Goal: Task Accomplishment & Management: Manage account settings

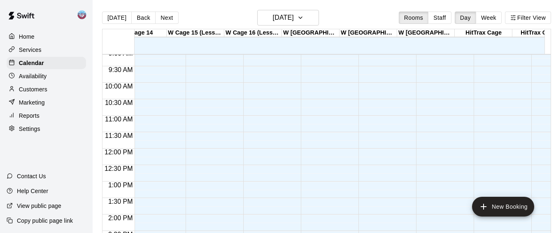
scroll to position [0, 814]
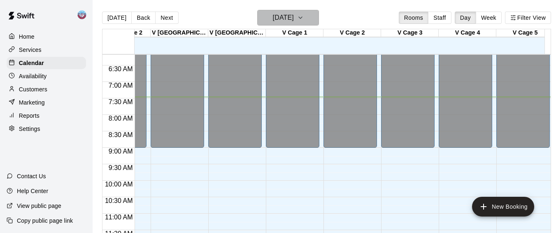
click at [294, 14] on h6 "[DATE]" at bounding box center [283, 18] width 21 height 12
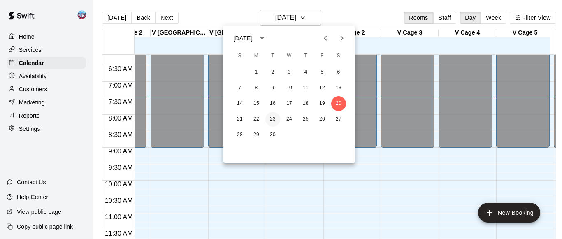
click at [271, 120] on button "23" at bounding box center [273, 119] width 15 height 15
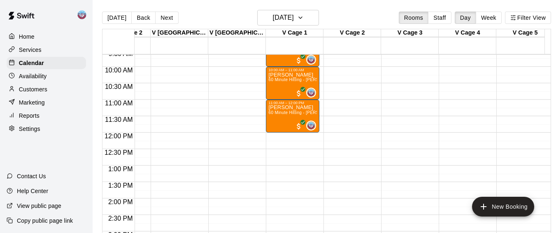
click at [275, 138] on div "12:00 AM – 8:00 AM Closed 9:00 AM – 10:00 AM [PERSON_NAME] 60 Minute Hitting - …" at bounding box center [293, 132] width 54 height 791
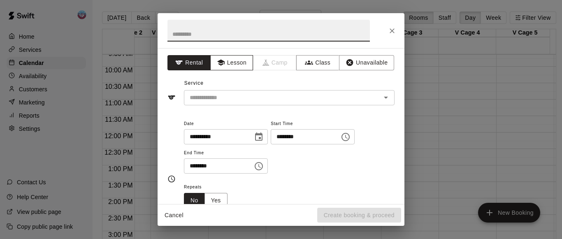
click at [217, 59] on icon "button" at bounding box center [221, 62] width 8 height 8
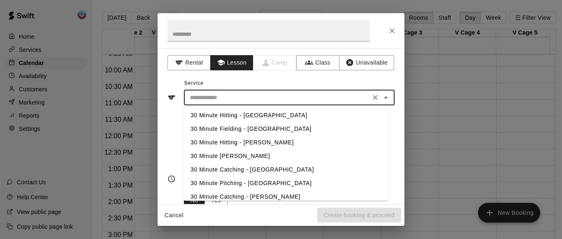
click at [215, 101] on input "text" at bounding box center [278, 98] width 182 height 10
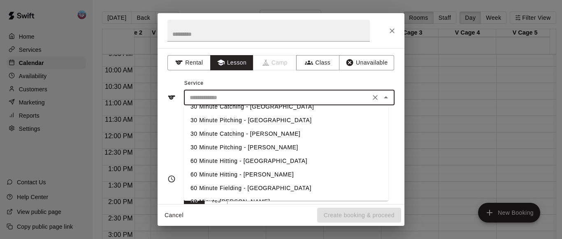
click at [231, 175] on li "60 Minute Hitting - [PERSON_NAME]" at bounding box center [286, 175] width 205 height 14
type input "**********"
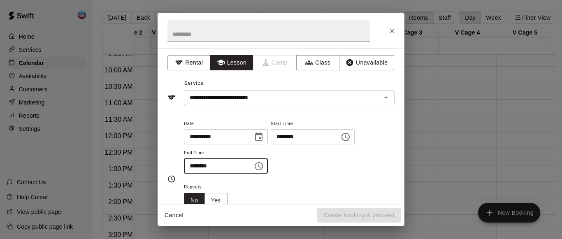
click at [199, 167] on input "********" at bounding box center [215, 166] width 63 height 15
click at [193, 165] on input "********" at bounding box center [215, 166] width 63 height 15
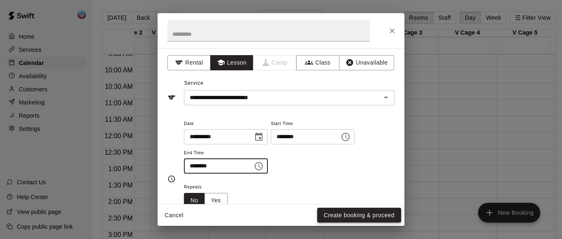
type input "********"
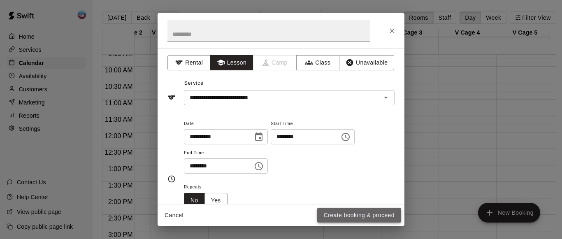
click at [330, 213] on button "Create booking & proceed" at bounding box center [359, 215] width 84 height 15
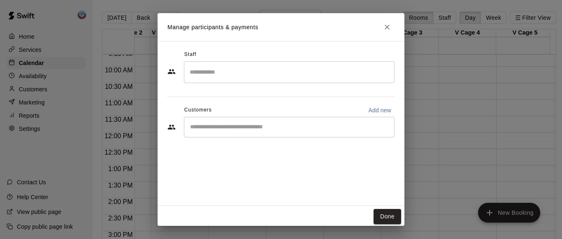
click at [250, 79] on input "Search staff" at bounding box center [289, 72] width 203 height 14
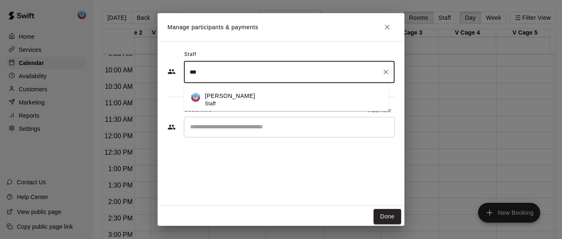
click at [246, 100] on div "[PERSON_NAME] Staff" at bounding box center [293, 100] width 177 height 16
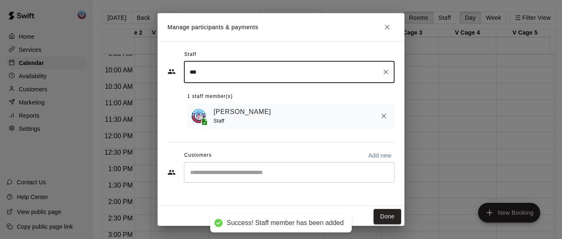
click at [238, 166] on div "​" at bounding box center [289, 172] width 211 height 21
type input "***"
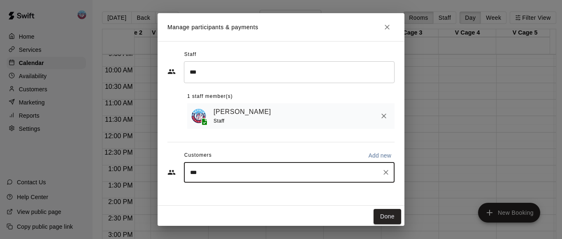
type input "****"
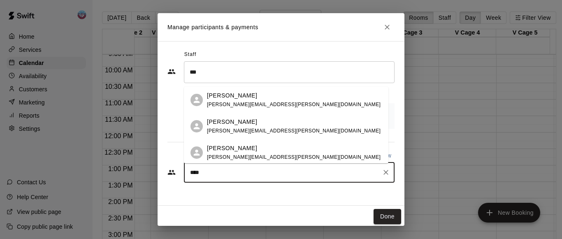
click at [242, 158] on span "[PERSON_NAME][EMAIL_ADDRESS][PERSON_NAME][DOMAIN_NAME]" at bounding box center [294, 157] width 174 height 6
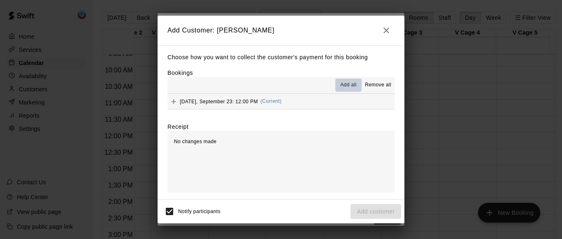
click at [351, 87] on span "Add all" at bounding box center [349, 85] width 16 height 8
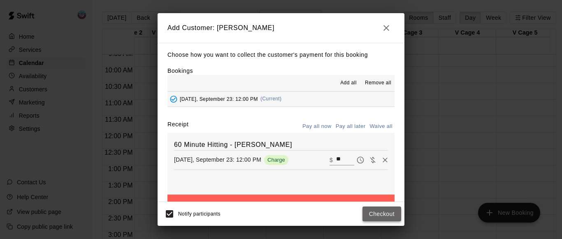
click at [369, 220] on button "Checkout" at bounding box center [382, 214] width 39 height 15
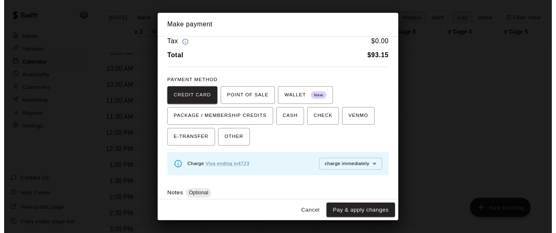
scroll to position [50, 0]
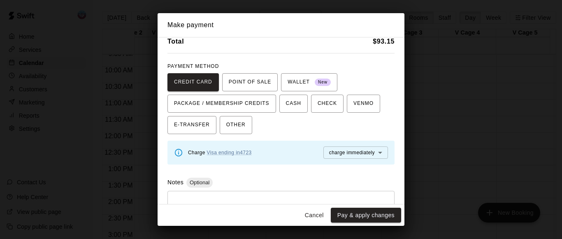
click at [310, 215] on button "Cancel" at bounding box center [314, 215] width 26 height 15
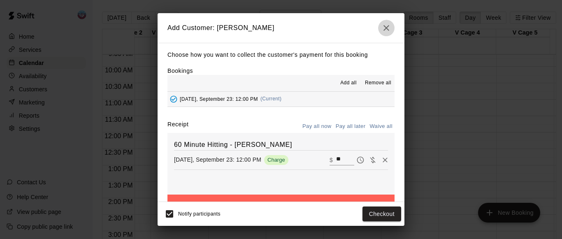
click at [385, 22] on button "button" at bounding box center [386, 28] width 16 height 16
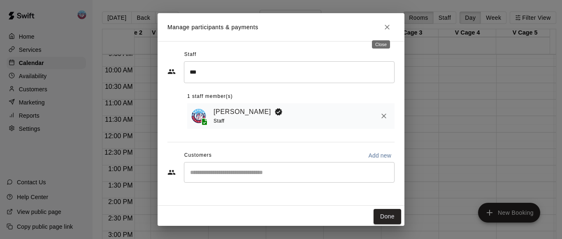
click at [385, 27] on icon "Close" at bounding box center [387, 27] width 8 height 8
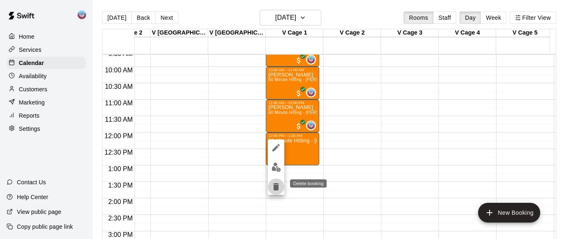
click at [275, 189] on icon "delete" at bounding box center [276, 186] width 6 height 7
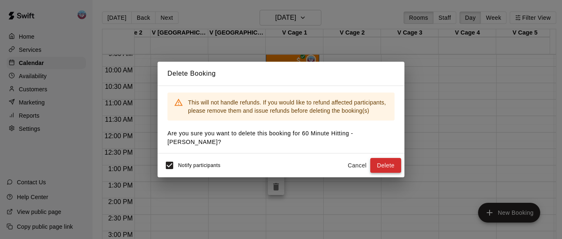
click at [381, 159] on button "Delete" at bounding box center [386, 165] width 31 height 15
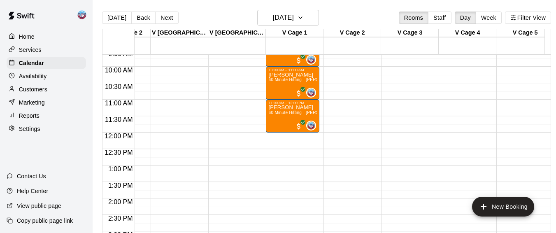
click at [272, 169] on div "12:00 AM – 8:00 AM Closed 9:00 AM – 10:00 AM [PERSON_NAME] 60 Minute Hitting - …" at bounding box center [293, 132] width 54 height 791
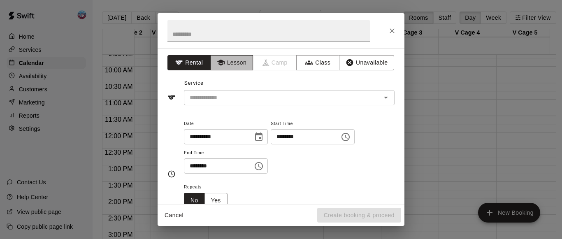
click at [222, 63] on icon "button" at bounding box center [221, 62] width 8 height 8
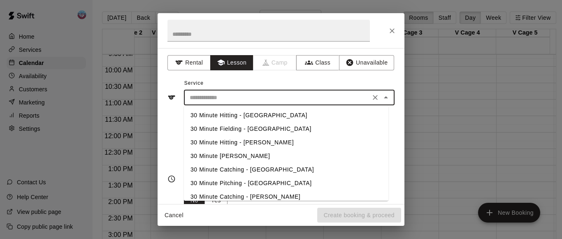
click at [224, 99] on input "text" at bounding box center [278, 98] width 182 height 10
click at [224, 141] on li "30 Minute Hitting - [PERSON_NAME]" at bounding box center [286, 143] width 205 height 14
type input "**********"
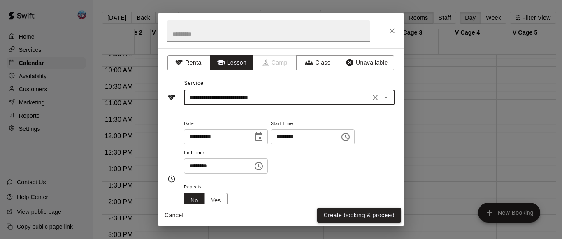
click at [331, 209] on button "Create booking & proceed" at bounding box center [359, 215] width 84 height 15
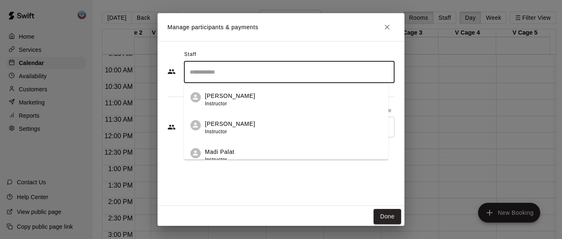
click at [272, 77] on input "Search staff" at bounding box center [289, 72] width 203 height 14
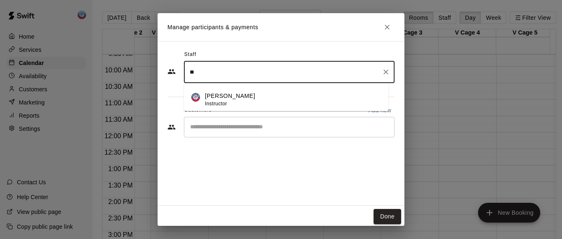
type input "*"
click at [262, 101] on div "[PERSON_NAME] Staff" at bounding box center [293, 100] width 177 height 16
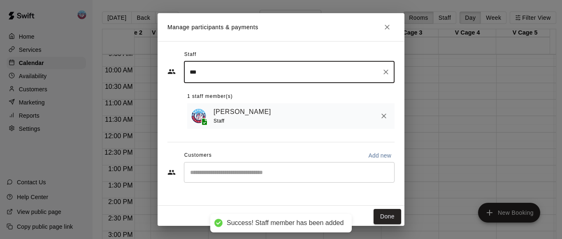
type input "***"
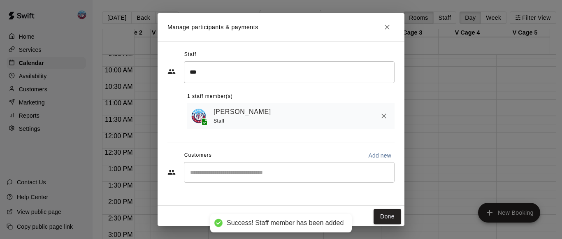
click at [257, 129] on div "[PERSON_NAME] Staff" at bounding box center [291, 116] width 208 height 26
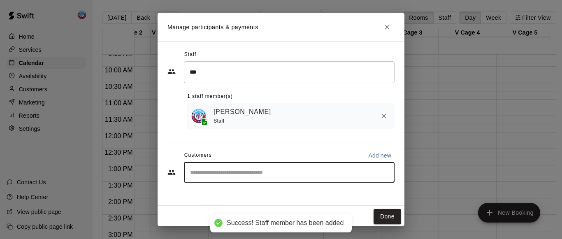
click at [247, 170] on input "Start typing to search customers..." at bounding box center [289, 172] width 203 height 8
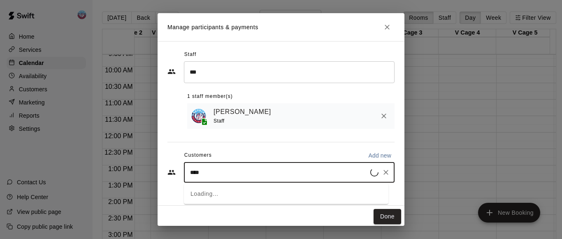
type input "*****"
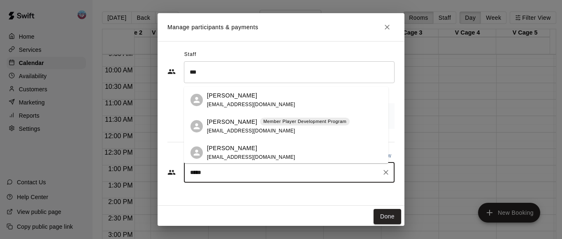
click at [250, 129] on span "[EMAIL_ADDRESS][DOMAIN_NAME]" at bounding box center [251, 131] width 89 height 6
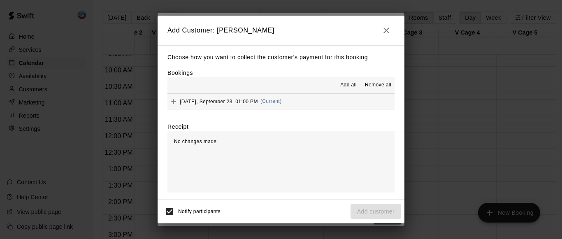
click at [344, 84] on span "Add all" at bounding box center [349, 85] width 16 height 8
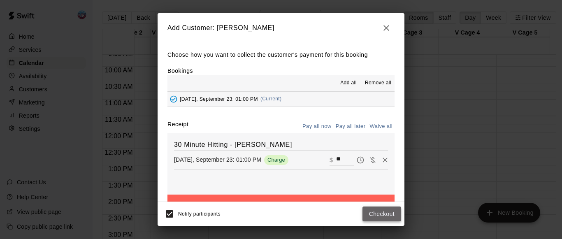
click at [366, 207] on button "Checkout" at bounding box center [382, 214] width 39 height 15
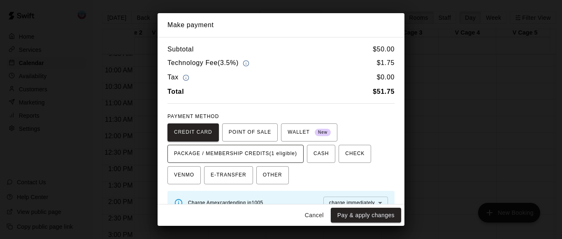
click at [296, 149] on span "PACKAGE / MEMBERSHIP CREDITS (1 eligible)" at bounding box center [235, 153] width 123 height 13
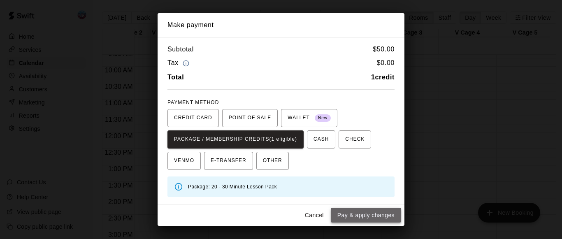
click at [342, 215] on button "Pay & apply changes" at bounding box center [366, 215] width 70 height 15
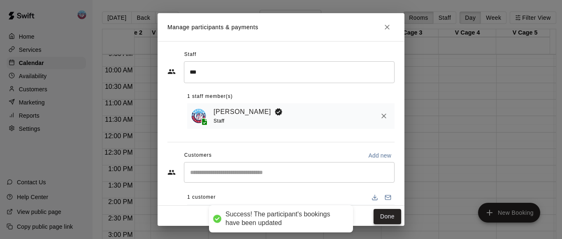
click at [379, 220] on button "Done" at bounding box center [388, 216] width 28 height 15
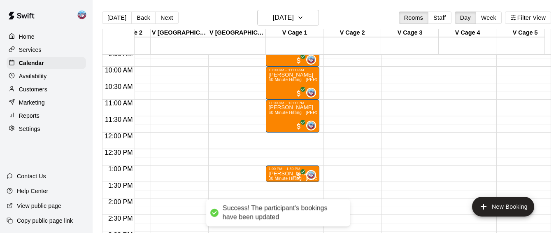
scroll to position [330, 1195]
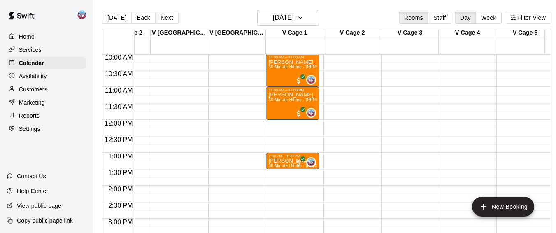
click at [278, 173] on div "12:00 AM – 8:00 AM Closed 9:00 AM – 10:00 AM [PERSON_NAME] 60 Minute Hitting - …" at bounding box center [293, 120] width 54 height 791
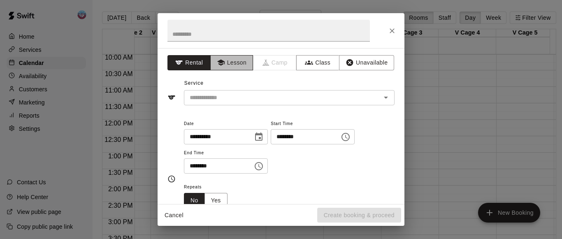
click at [224, 66] on button "Lesson" at bounding box center [231, 62] width 43 height 15
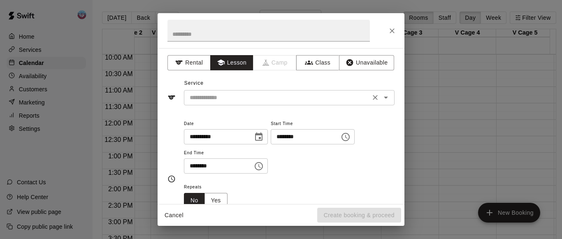
click at [224, 96] on input "text" at bounding box center [278, 98] width 182 height 10
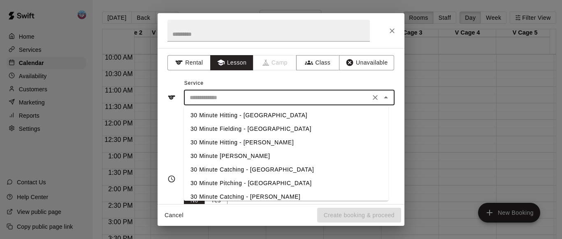
click at [225, 147] on li "30 Minute Hitting - [PERSON_NAME]" at bounding box center [286, 143] width 205 height 14
type input "**********"
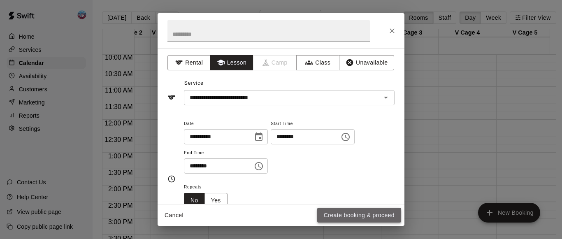
click at [343, 213] on button "Create booking & proceed" at bounding box center [359, 215] width 84 height 15
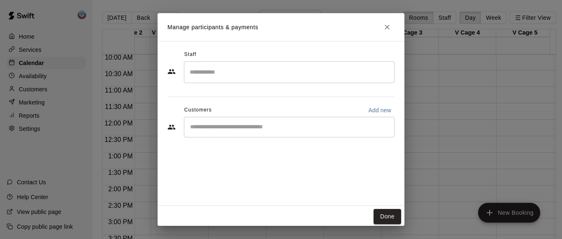
click at [270, 74] on input "Search staff" at bounding box center [289, 72] width 203 height 14
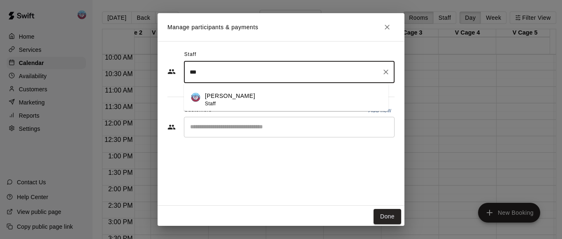
click at [267, 98] on div "[PERSON_NAME] Staff" at bounding box center [293, 100] width 177 height 16
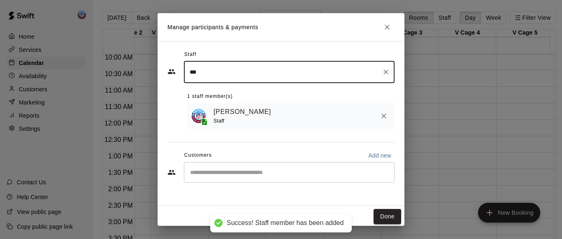
type input "***"
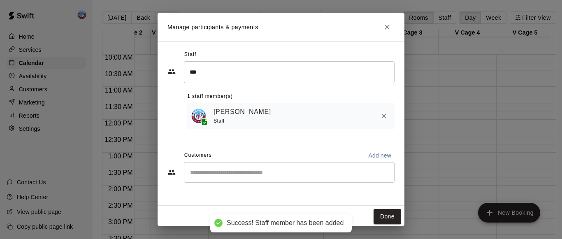
click at [234, 184] on div "​" at bounding box center [281, 173] width 227 height 22
click at [234, 180] on div "​" at bounding box center [289, 172] width 211 height 21
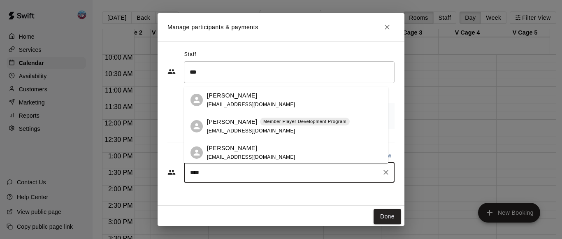
type input "*****"
click at [238, 131] on span "[EMAIL_ADDRESS][DOMAIN_NAME]" at bounding box center [251, 131] width 89 height 6
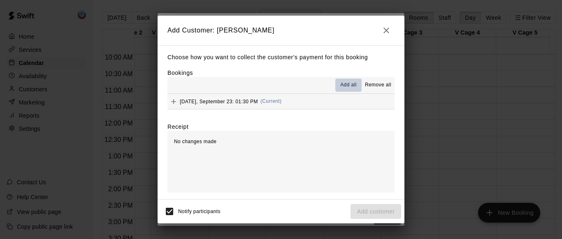
click at [346, 79] on button "Add all" at bounding box center [349, 85] width 26 height 13
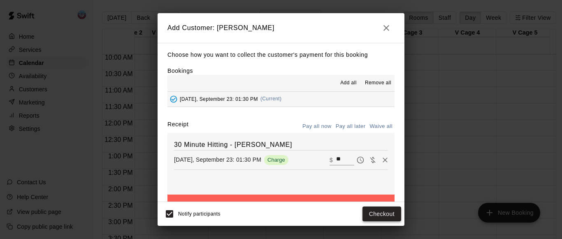
click at [371, 210] on button "Checkout" at bounding box center [382, 214] width 39 height 15
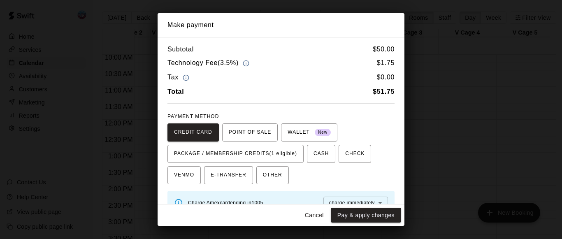
click at [285, 143] on div "CREDIT CARD POINT OF SALE WALLET New PACKAGE / MEMBERSHIP CREDITS (1 eligible) …" at bounding box center [281, 154] width 227 height 61
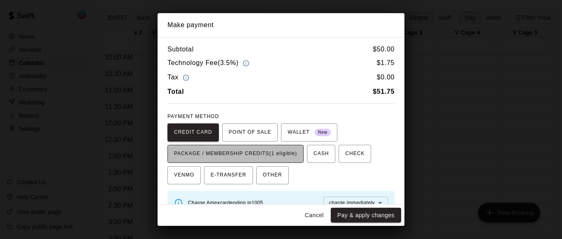
click at [286, 150] on span "PACKAGE / MEMBERSHIP CREDITS (1 eligible)" at bounding box center [235, 153] width 123 height 13
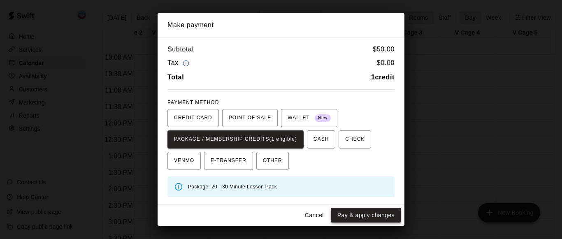
click at [350, 219] on button "Pay & apply changes" at bounding box center [366, 215] width 70 height 15
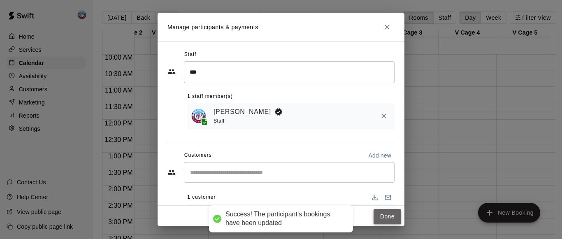
click at [376, 219] on button "Done" at bounding box center [388, 216] width 28 height 15
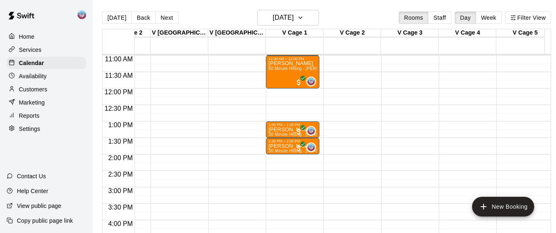
scroll to position [359, 1195]
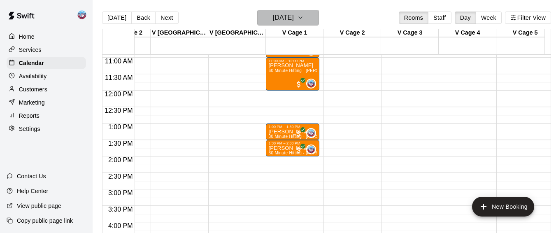
click at [310, 21] on button "[DATE]" at bounding box center [288, 18] width 62 height 16
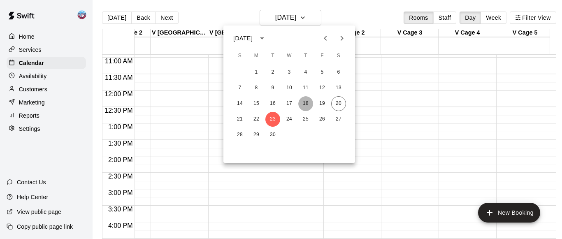
click at [305, 101] on button "18" at bounding box center [306, 103] width 15 height 15
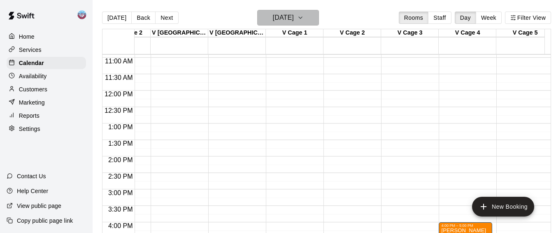
click at [304, 17] on icon "button" at bounding box center [300, 18] width 7 height 10
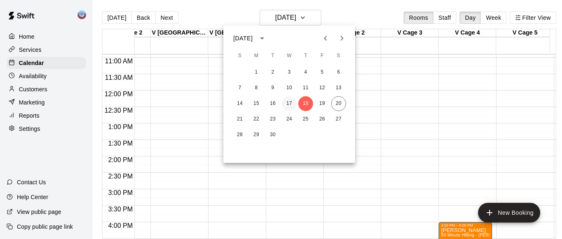
click at [290, 102] on button "17" at bounding box center [289, 103] width 15 height 15
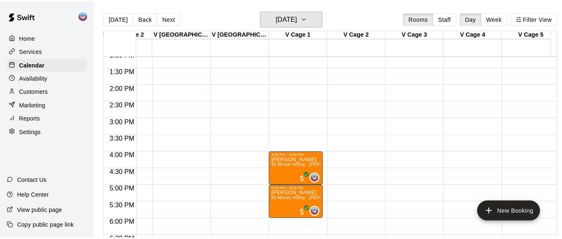
scroll to position [473, 1195]
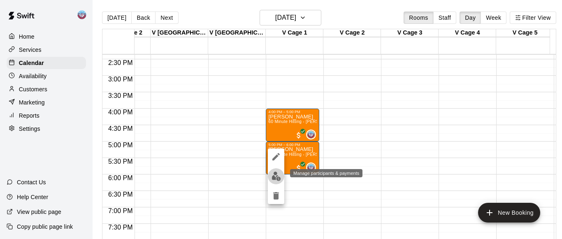
click at [279, 174] on img "edit" at bounding box center [276, 176] width 9 height 9
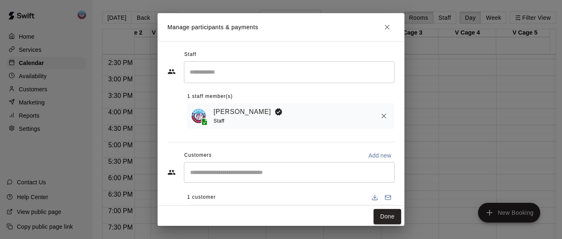
scroll to position [51, 0]
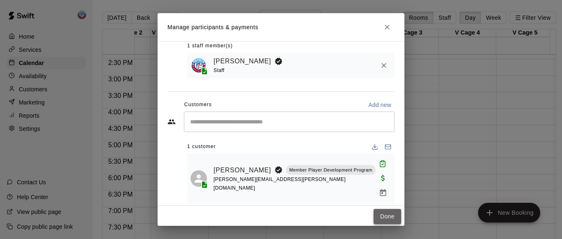
click at [374, 213] on button "Done" at bounding box center [388, 216] width 28 height 15
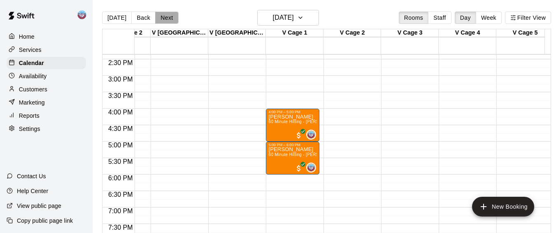
click at [163, 15] on button "Next" at bounding box center [166, 18] width 23 height 12
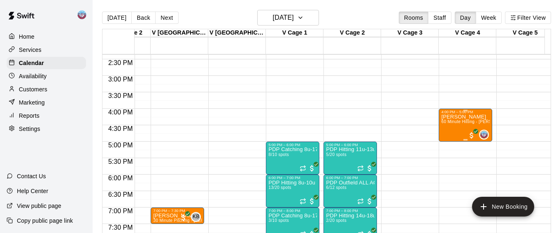
click at [451, 133] on div "[PERSON_NAME] 60 Minute Hitting - [PERSON_NAME]" at bounding box center [465, 230] width 49 height 233
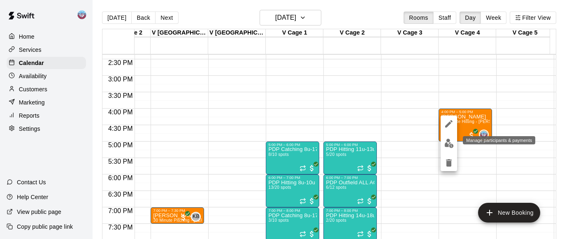
click at [449, 147] on img "edit" at bounding box center [449, 143] width 9 height 9
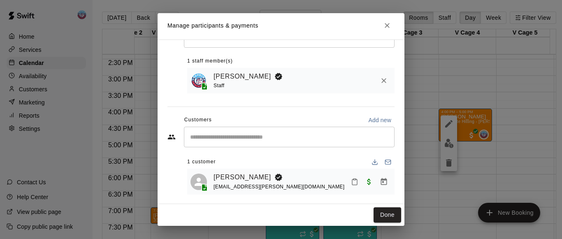
scroll to position [40, 0]
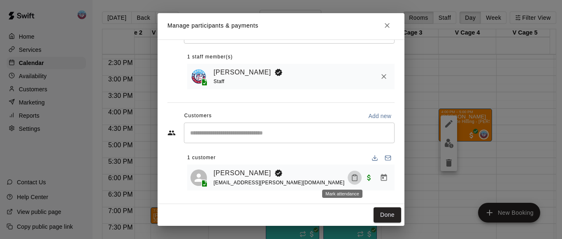
click at [351, 179] on icon "Mark attendance" at bounding box center [354, 177] width 7 height 7
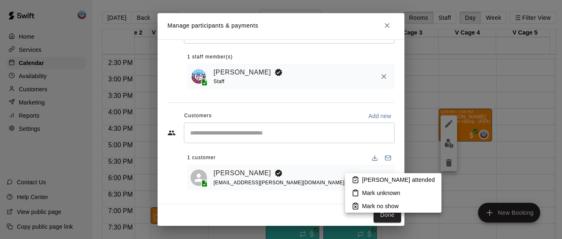
click at [353, 179] on icon at bounding box center [355, 180] width 5 height 6
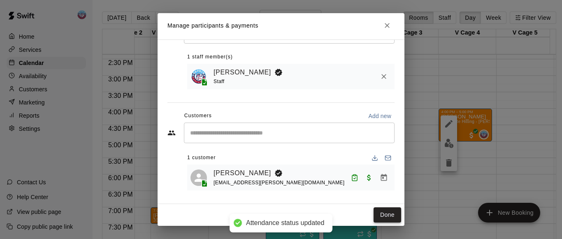
click at [374, 216] on button "Done" at bounding box center [388, 215] width 28 height 15
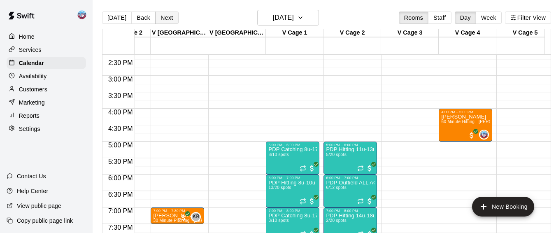
click at [170, 15] on button "Next" at bounding box center [166, 18] width 23 height 12
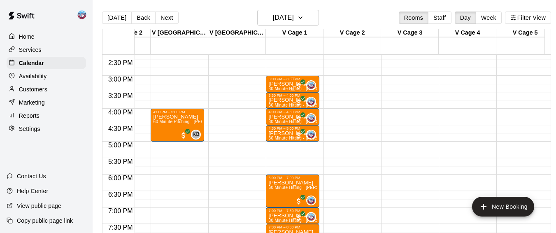
click at [288, 81] on div "3:00 PM – 3:30 PM" at bounding box center [292, 79] width 49 height 4
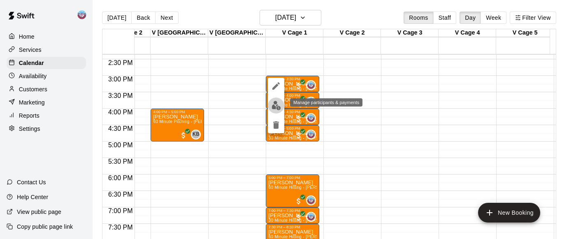
click at [275, 104] on img "edit" at bounding box center [276, 105] width 9 height 9
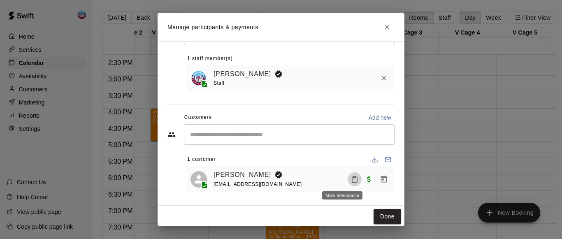
click at [348, 179] on button "Mark attendance" at bounding box center [355, 180] width 14 height 14
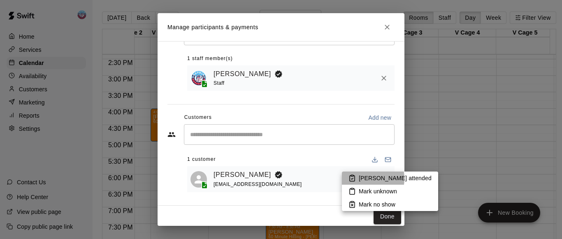
click at [359, 179] on li "[PERSON_NAME] attended" at bounding box center [390, 178] width 96 height 13
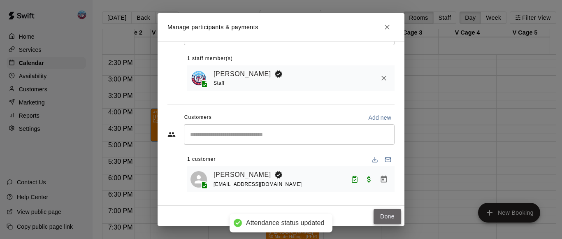
click at [374, 215] on button "Done" at bounding box center [388, 216] width 28 height 15
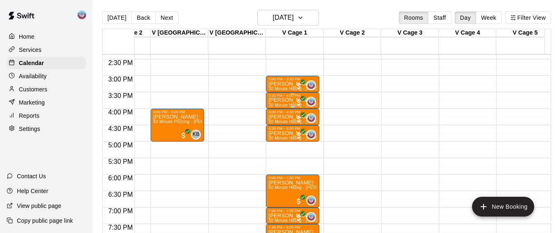
click at [277, 100] on p "[PERSON_NAME]" at bounding box center [292, 100] width 49 height 0
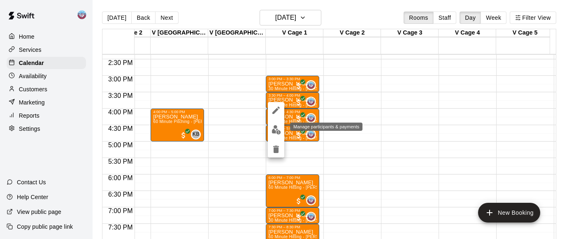
click at [278, 128] on img "edit" at bounding box center [276, 129] width 9 height 9
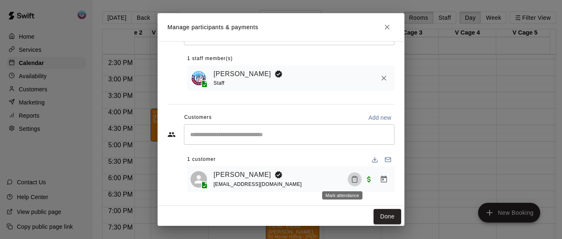
click at [351, 180] on icon "Mark attendance" at bounding box center [354, 179] width 7 height 7
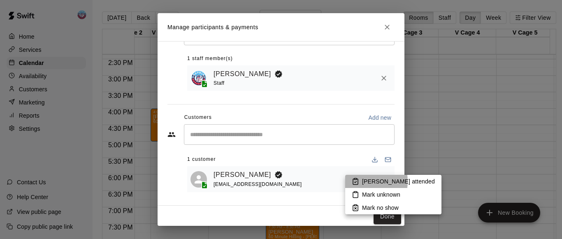
click at [358, 182] on icon at bounding box center [355, 181] width 7 height 7
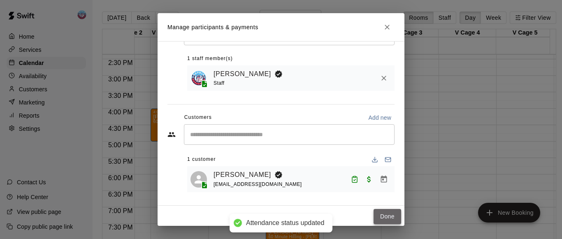
click at [374, 213] on button "Done" at bounding box center [388, 216] width 28 height 15
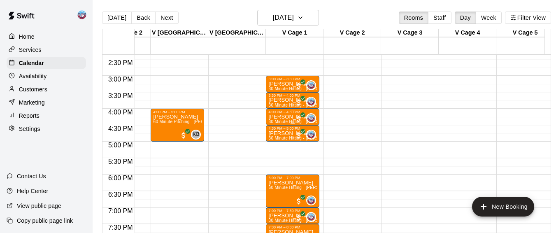
click at [283, 117] on p "[PERSON_NAME]" at bounding box center [292, 117] width 49 height 0
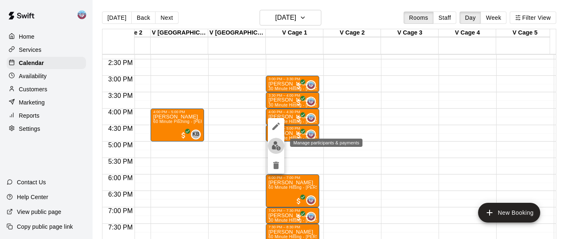
click at [278, 142] on img "edit" at bounding box center [276, 145] width 9 height 9
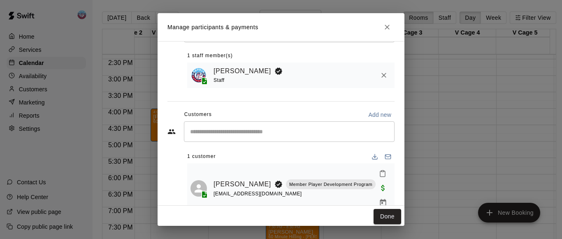
scroll to position [51, 0]
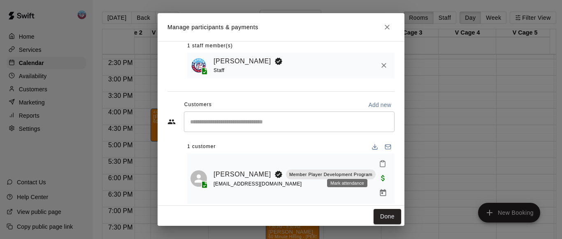
click at [379, 168] on icon "Mark attendance" at bounding box center [382, 163] width 7 height 7
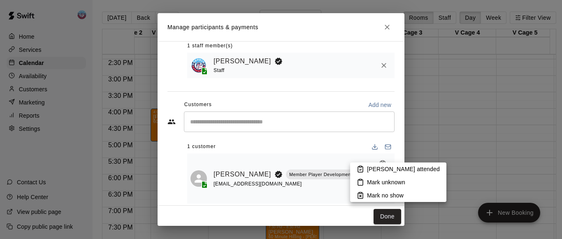
click at [367, 166] on li "[PERSON_NAME] attended" at bounding box center [398, 169] width 96 height 13
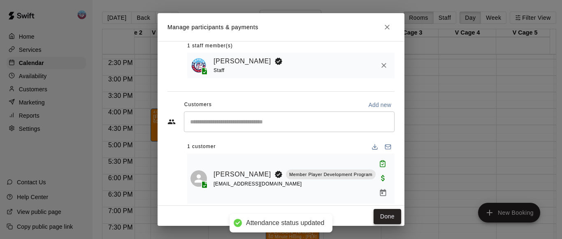
click at [374, 217] on button "Done" at bounding box center [388, 216] width 28 height 15
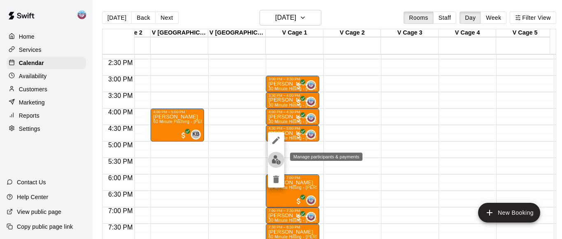
click at [279, 159] on img "edit" at bounding box center [276, 159] width 9 height 9
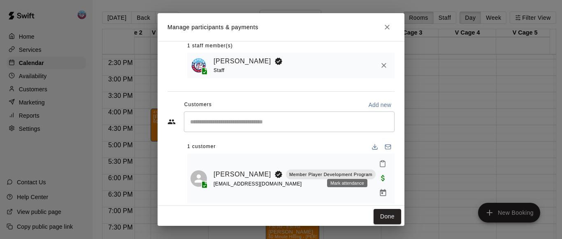
click at [380, 167] on icon "Mark attendance" at bounding box center [382, 164] width 5 height 6
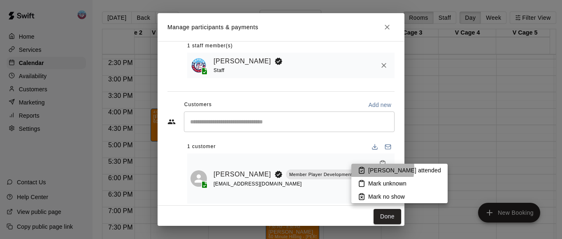
click at [365, 168] on icon at bounding box center [361, 170] width 7 height 7
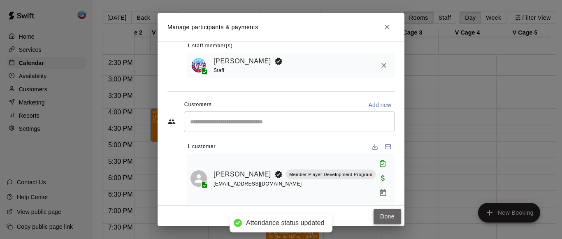
click at [376, 217] on button "Done" at bounding box center [388, 216] width 28 height 15
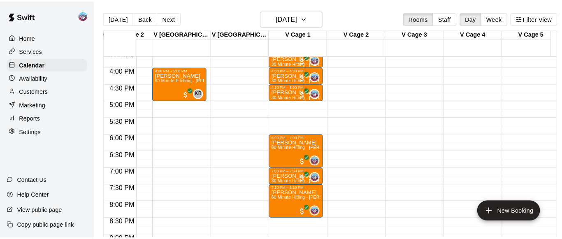
scroll to position [523, 1195]
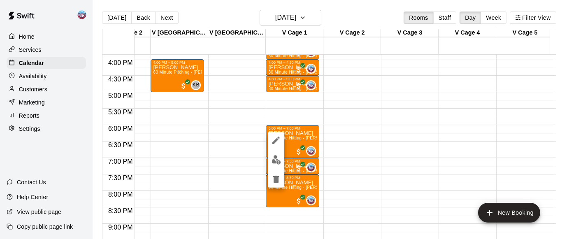
click at [280, 156] on img "edit" at bounding box center [276, 159] width 9 height 9
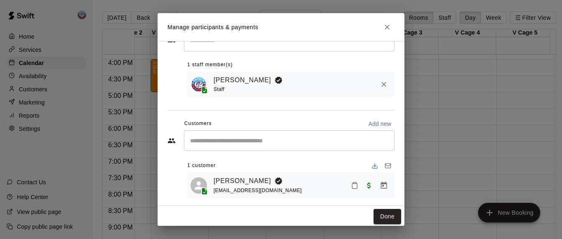
scroll to position [40, 0]
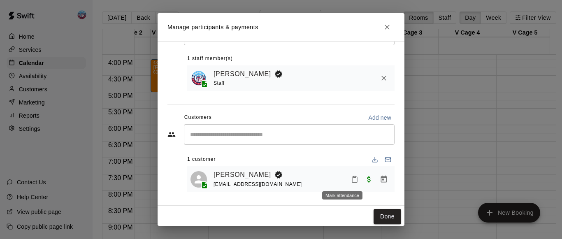
click at [351, 180] on icon "Mark attendance" at bounding box center [354, 179] width 7 height 7
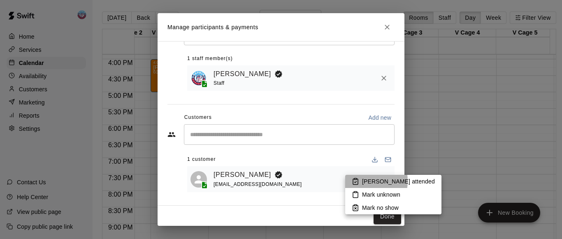
click at [359, 181] on li "[PERSON_NAME] attended" at bounding box center [393, 181] width 96 height 13
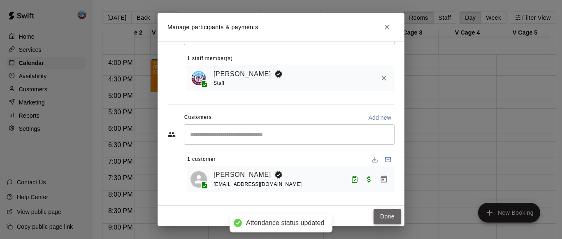
click at [374, 217] on button "Done" at bounding box center [388, 216] width 28 height 15
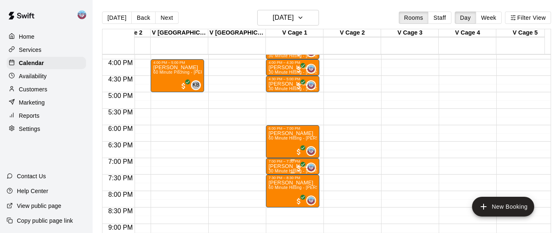
click at [279, 166] on p "[PERSON_NAME]" at bounding box center [292, 166] width 49 height 0
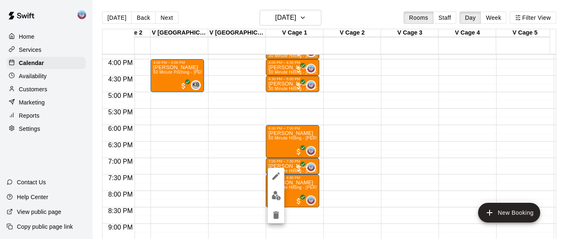
click at [276, 195] on img "edit" at bounding box center [276, 195] width 9 height 9
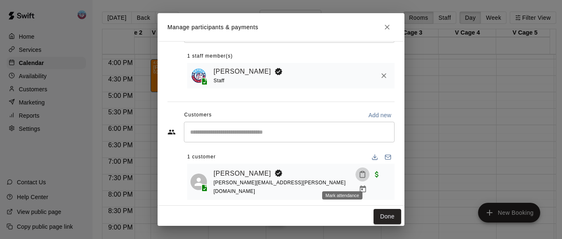
click at [359, 178] on icon "Mark attendance" at bounding box center [362, 174] width 7 height 7
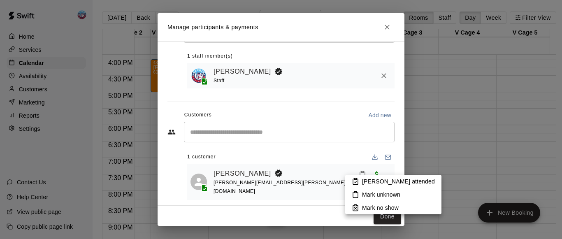
click at [357, 184] on icon at bounding box center [355, 181] width 7 height 7
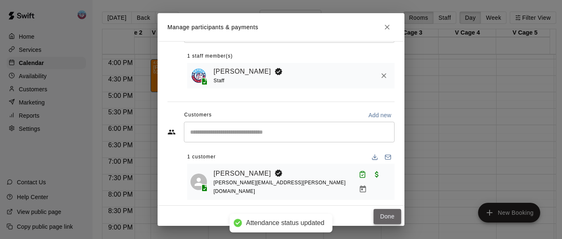
click at [374, 212] on button "Done" at bounding box center [388, 216] width 28 height 15
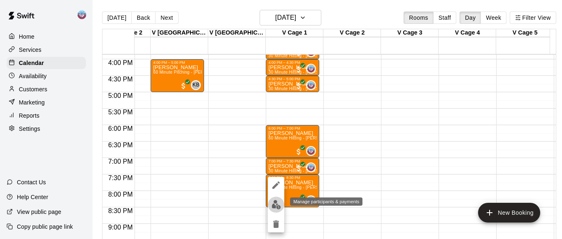
click at [281, 202] on button "edit" at bounding box center [276, 205] width 16 height 16
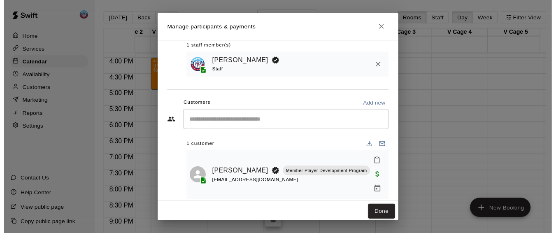
scroll to position [51, 0]
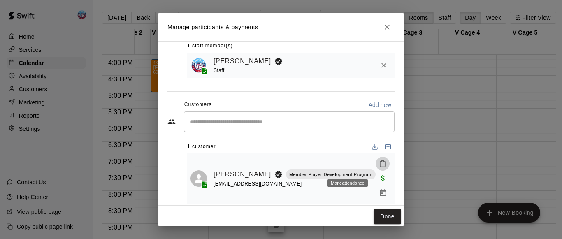
click at [380, 166] on icon "Mark attendance" at bounding box center [382, 164] width 5 height 6
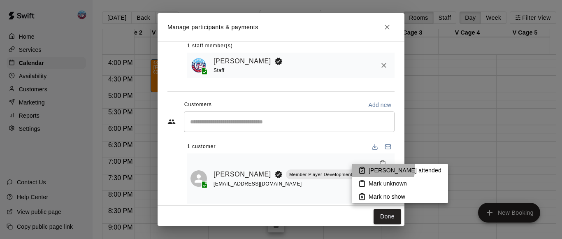
click at [367, 167] on li "[PERSON_NAME] attended" at bounding box center [400, 170] width 96 height 13
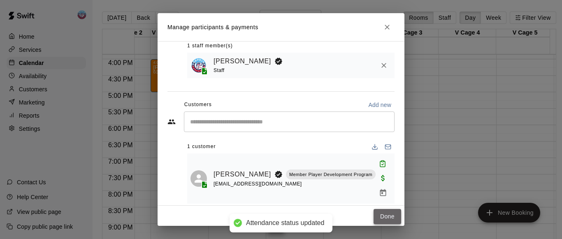
click at [374, 218] on button "Done" at bounding box center [388, 216] width 28 height 15
